Goal: Transaction & Acquisition: Purchase product/service

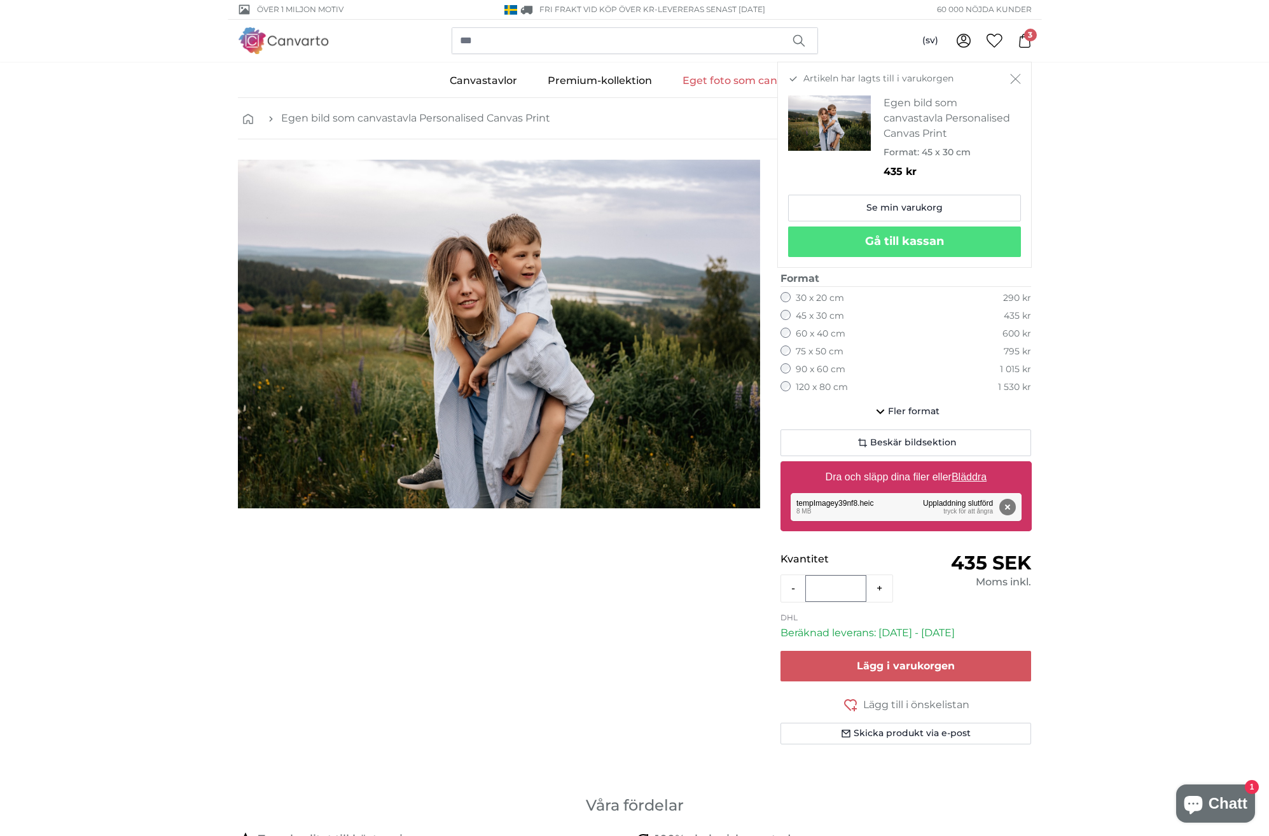
click at [1028, 39] on span "3" at bounding box center [1030, 35] width 13 height 13
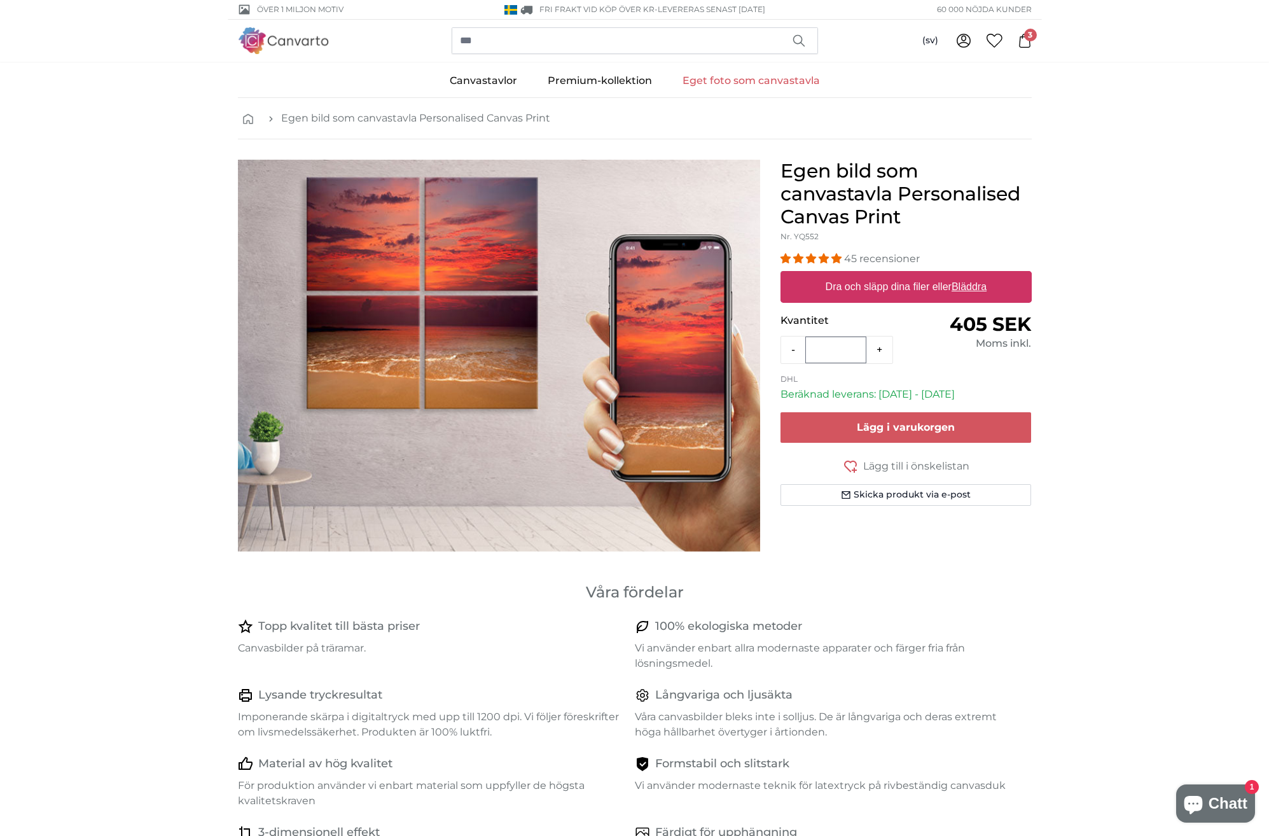
click at [937, 289] on label "Dra och släpp dina filer eller Bläddra" at bounding box center [905, 286] width 171 height 25
click at [937, 275] on input "Dra och släpp dina filer eller Bläddra" at bounding box center [905, 273] width 251 height 4
type input "**********"
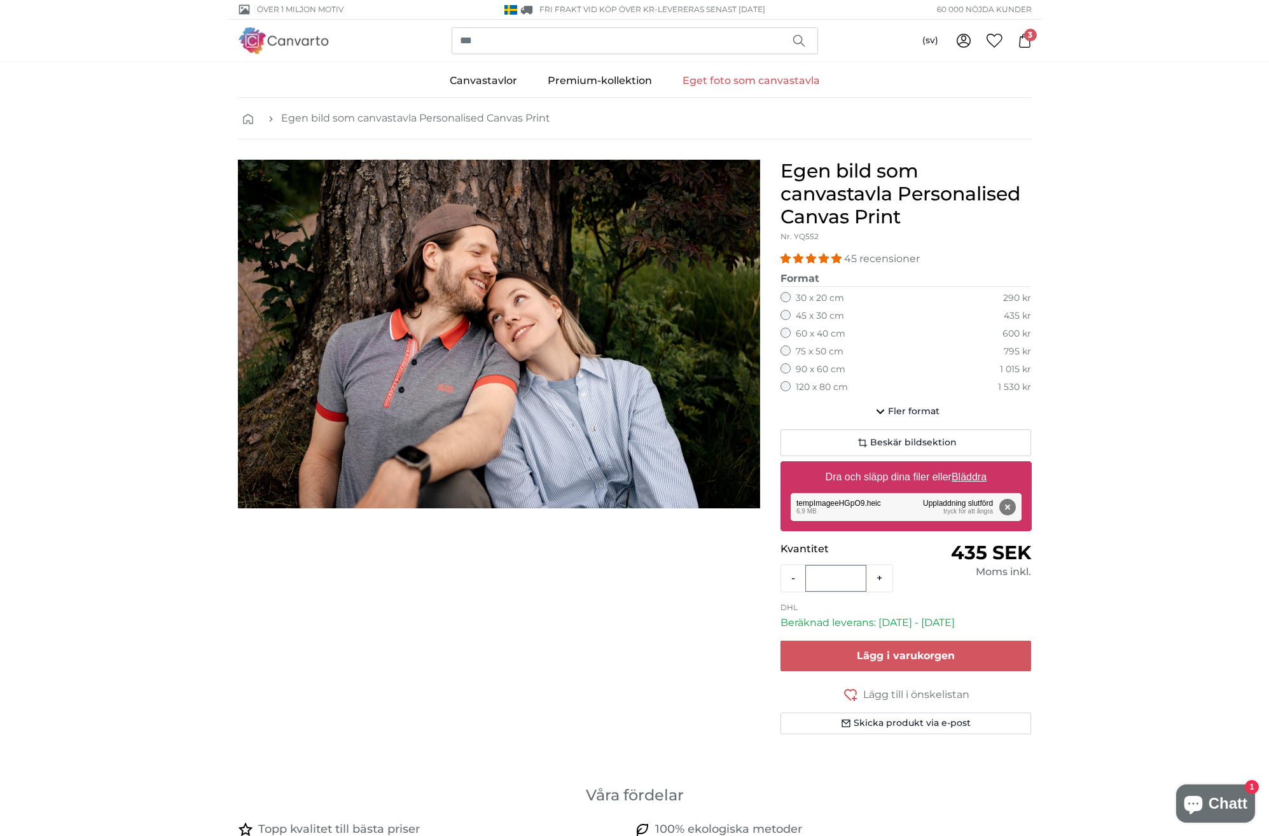
click at [919, 656] on span "Lägg i varukorgen" at bounding box center [905, 655] width 98 height 12
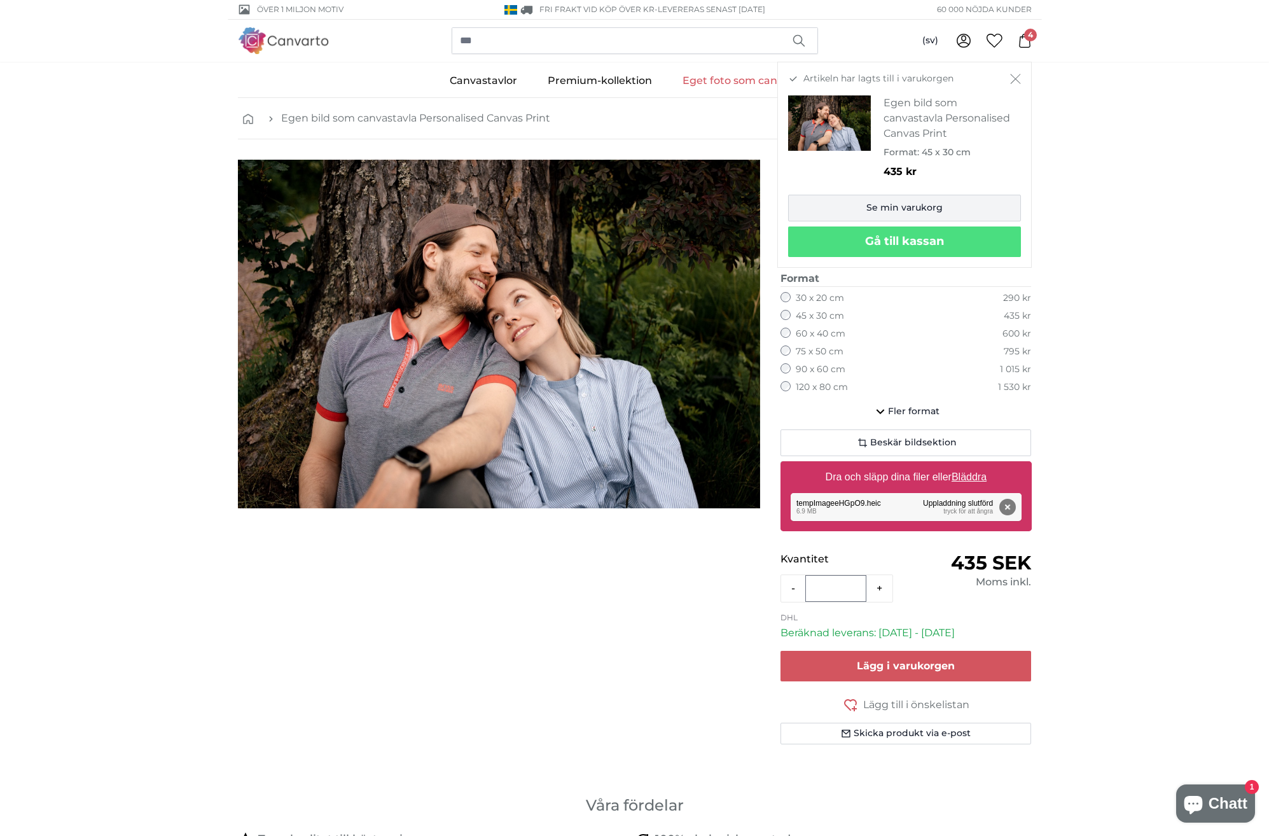
click at [890, 200] on link "Se min varukorg" at bounding box center [904, 208] width 233 height 27
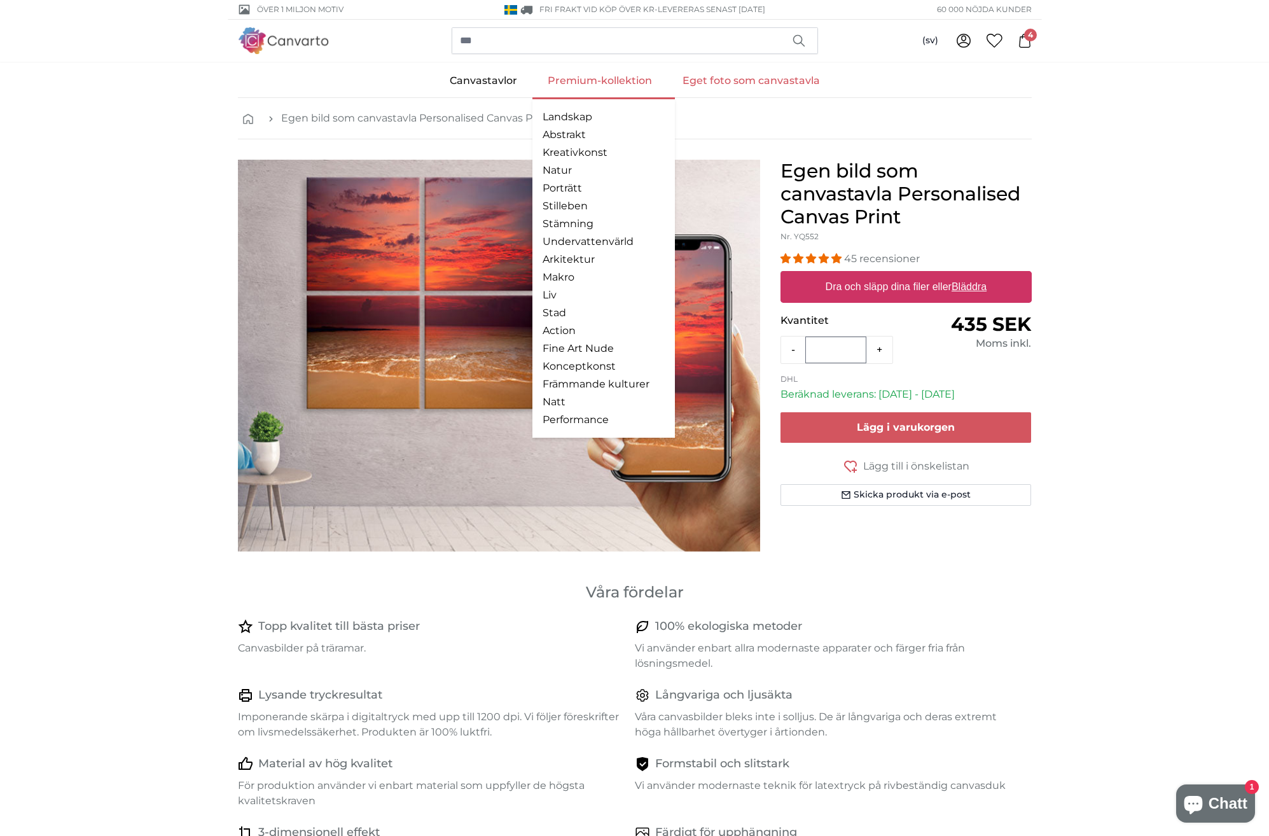
click at [638, 81] on link "Premium-kollektion" at bounding box center [599, 80] width 135 height 33
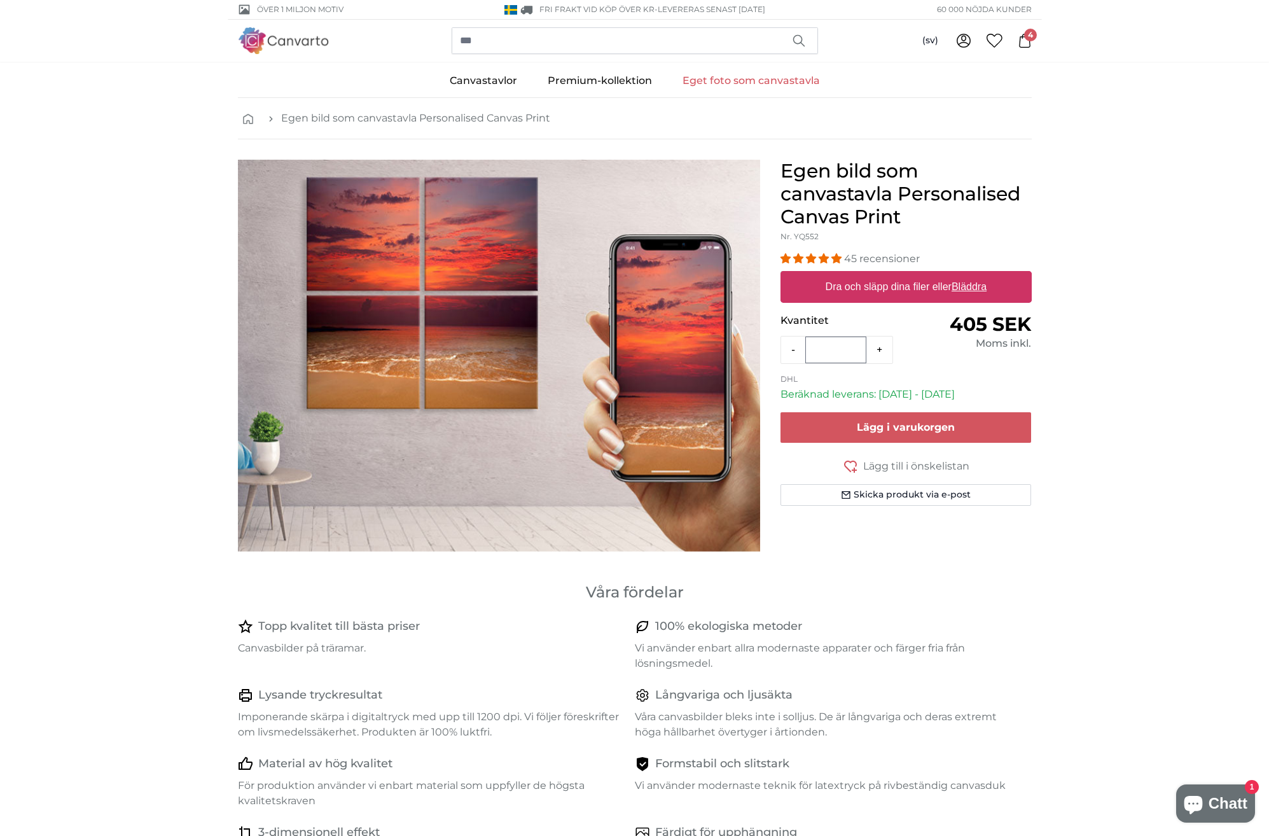
click at [963, 287] on u "Bläddra" at bounding box center [968, 286] width 35 height 11
click at [963, 275] on input "Dra och släpp dina filer eller Bläddra" at bounding box center [905, 273] width 251 height 4
type input "**********"
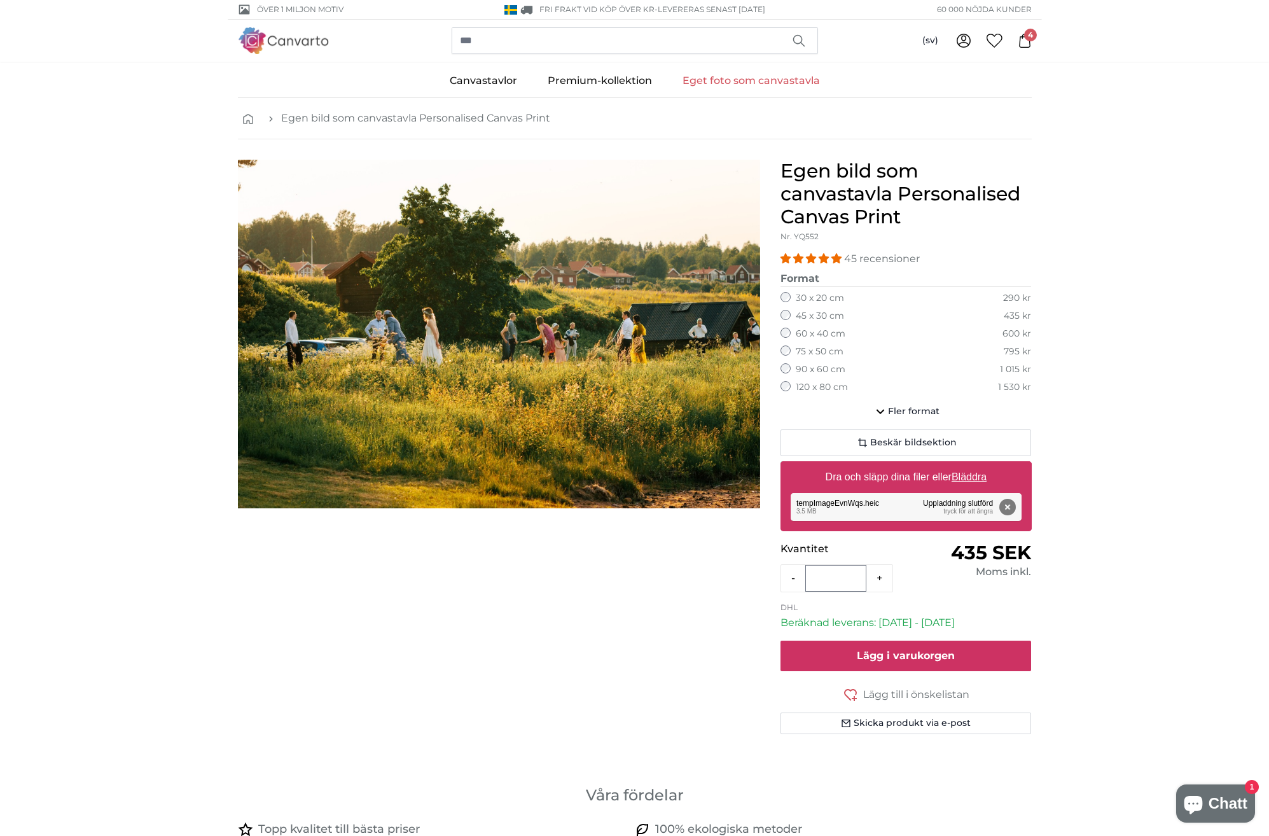
click at [965, 654] on button "Lägg i varukorgen" at bounding box center [905, 655] width 251 height 31
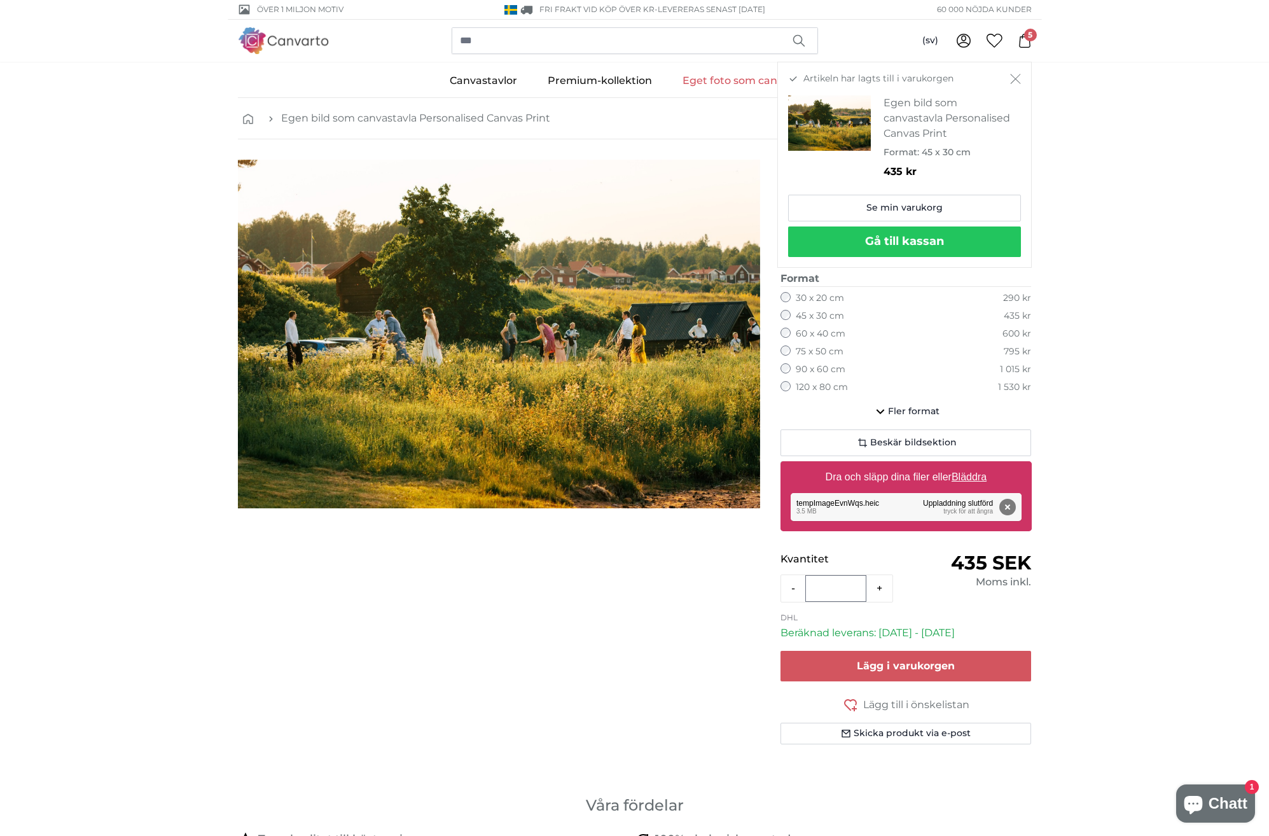
click at [962, 236] on button "Gå till kassan" at bounding box center [904, 241] width 233 height 31
